Goal: Task Accomplishment & Management: Manage account settings

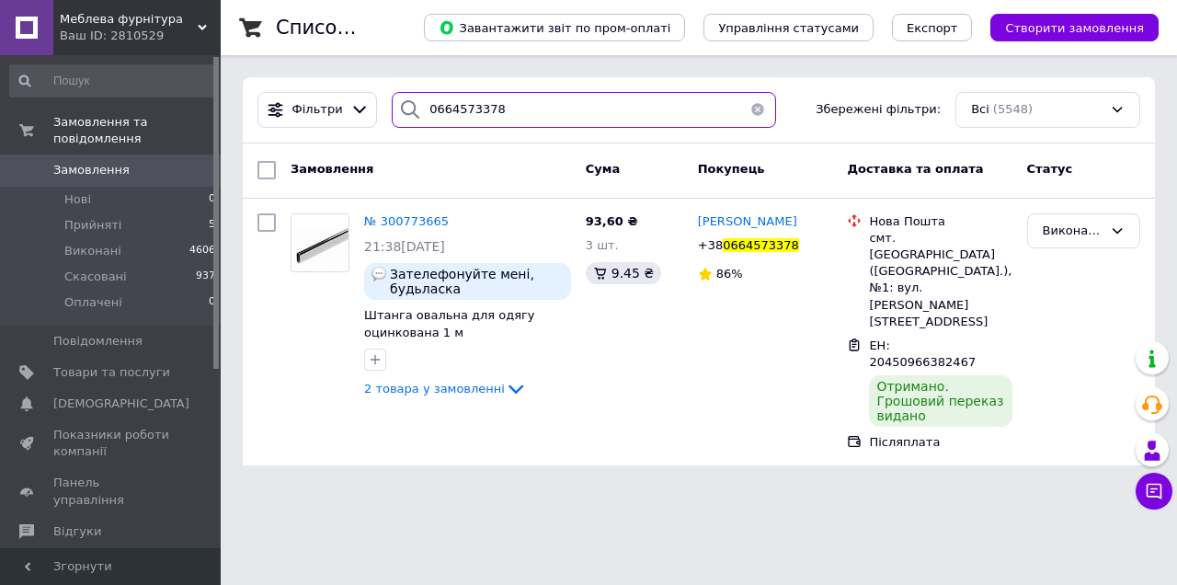
drag, startPoint x: 486, startPoint y: 113, endPoint x: 408, endPoint y: 114, distance: 78.2
click at [408, 114] on div "0664573378" at bounding box center [584, 110] width 385 height 36
click at [744, 109] on button "button" at bounding box center [758, 110] width 37 height 36
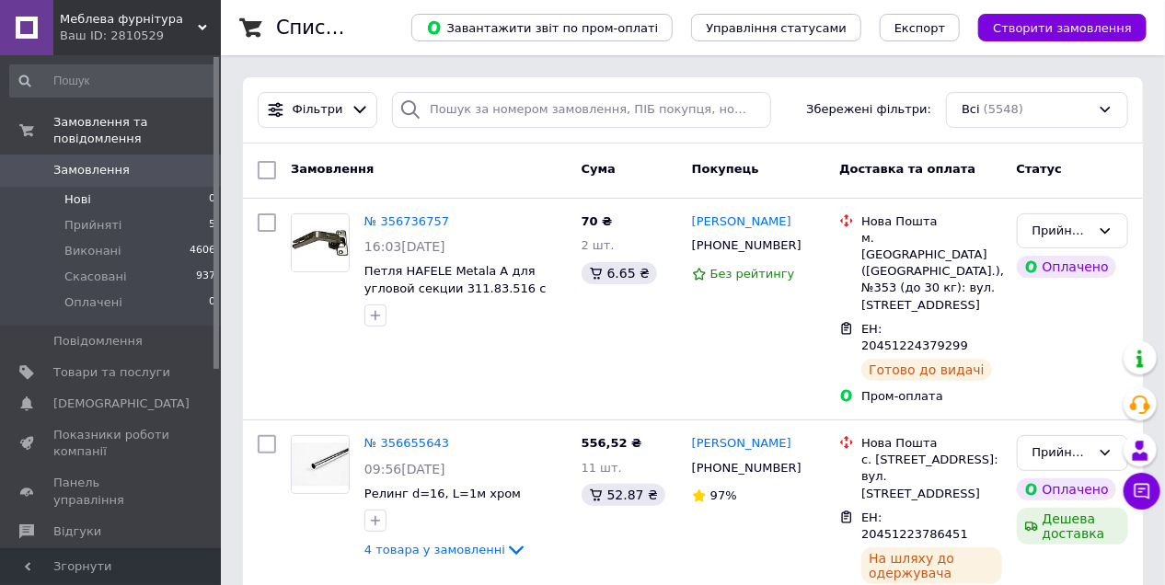
click at [96, 187] on li "Нові 0" at bounding box center [113, 200] width 226 height 26
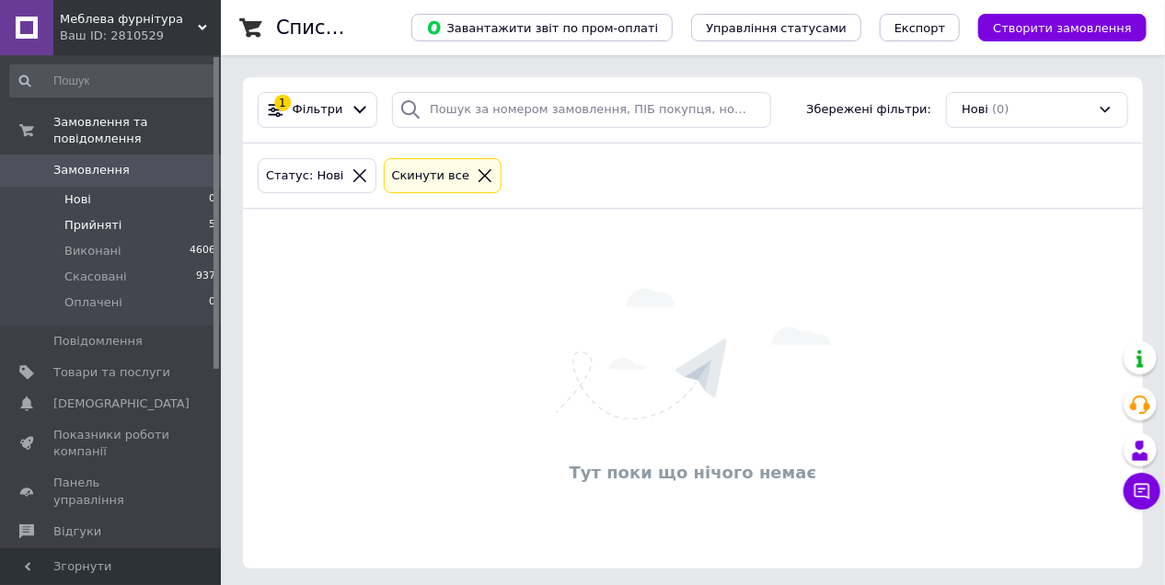
click at [95, 217] on span "Прийняті" at bounding box center [92, 225] width 57 height 17
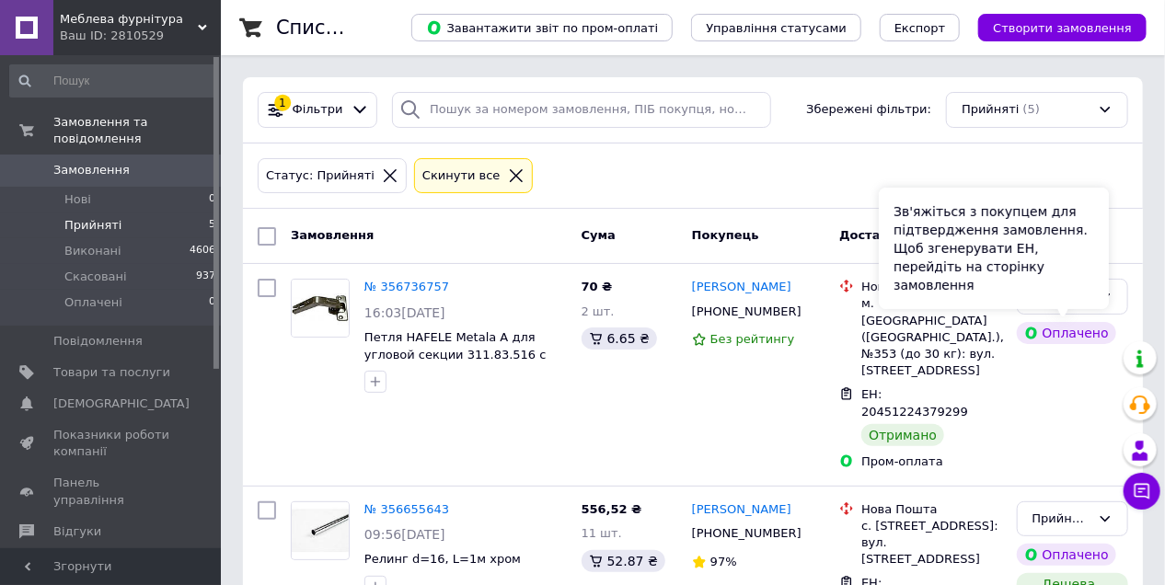
click at [1060, 285] on div "Зв'яжіться з покупцем для підтвердження замовлення. Щоб згенерувати ЕН, перейді…" at bounding box center [994, 248] width 230 height 121
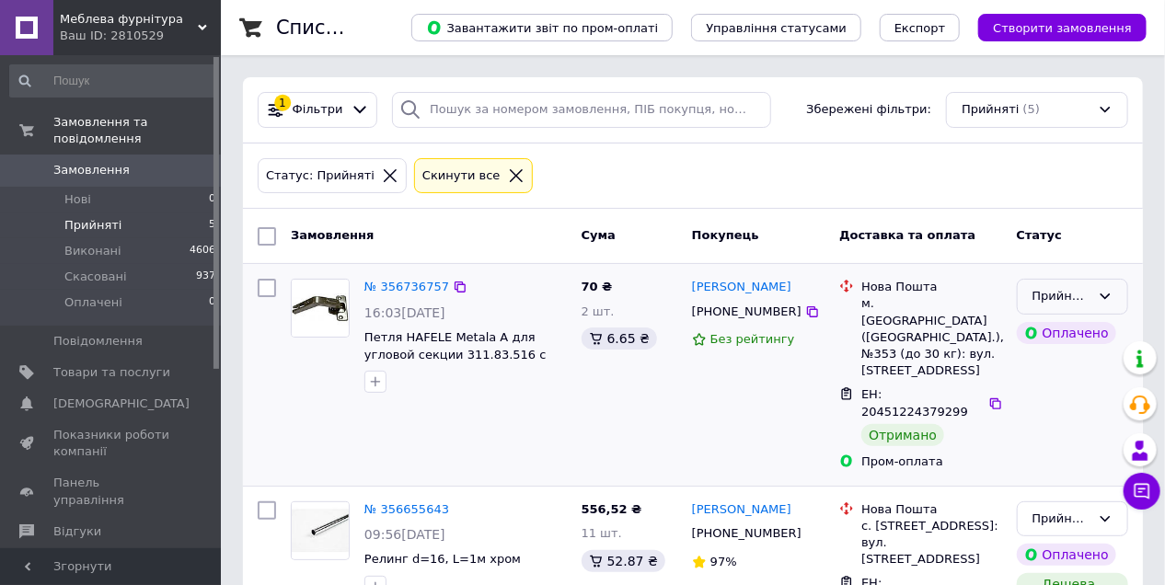
click at [1111, 300] on icon at bounding box center [1104, 296] width 15 height 15
click at [1064, 339] on li "Виконано" at bounding box center [1071, 335] width 109 height 34
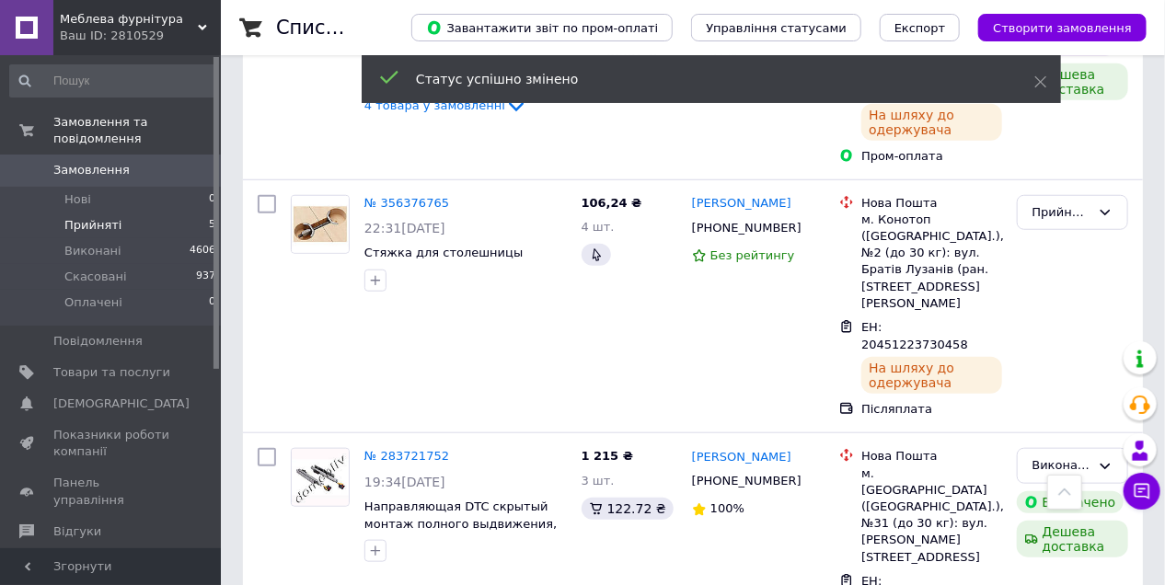
scroll to position [515, 0]
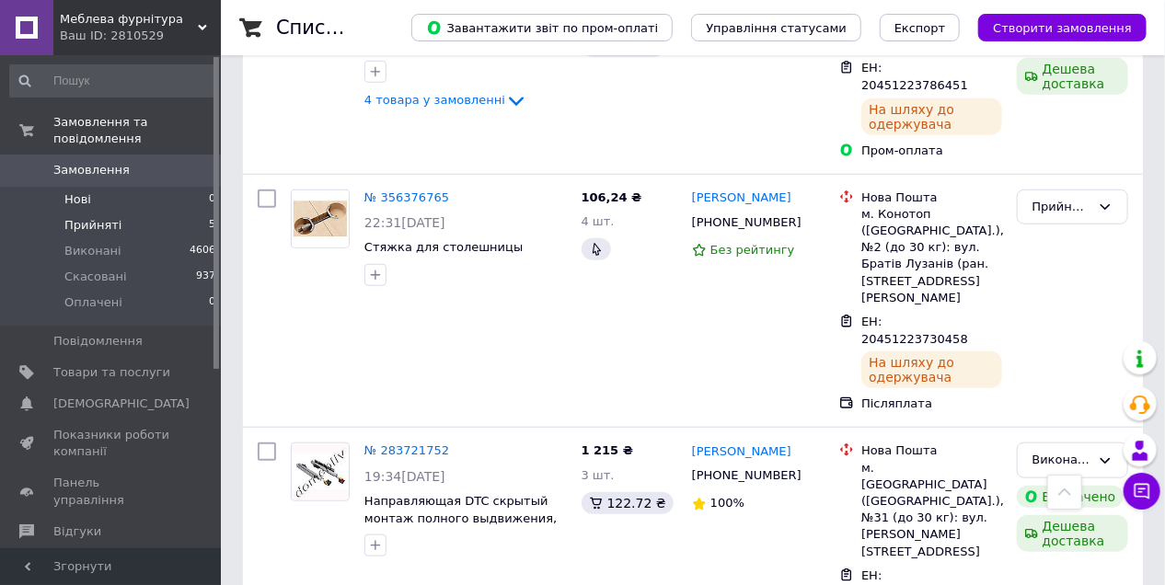
click at [74, 191] on span "Нові" at bounding box center [77, 199] width 27 height 17
